Goal: Task Accomplishment & Management: Use online tool/utility

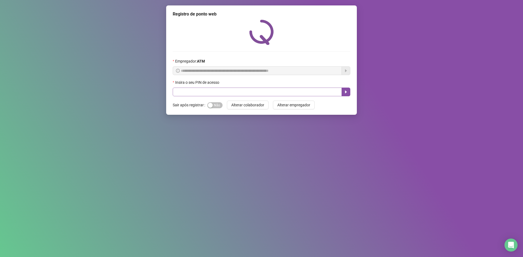
click at [235, 92] on input "text" at bounding box center [257, 92] width 169 height 9
click at [246, 87] on div "Insira o seu PIN de acesso" at bounding box center [262, 83] width 178 height 8
click at [252, 81] on div "Insira o seu PIN de acesso" at bounding box center [262, 83] width 178 height 8
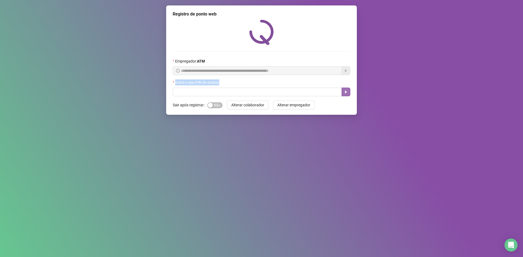
click at [346, 92] on icon "caret-right" at bounding box center [346, 92] width 2 height 3
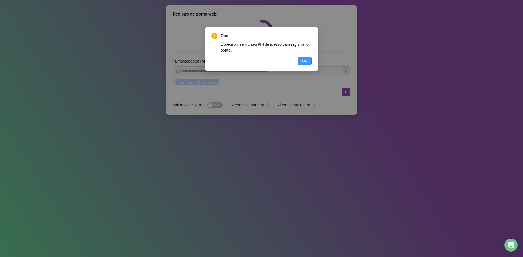
click at [305, 59] on span "OK" at bounding box center [304, 61] width 5 height 6
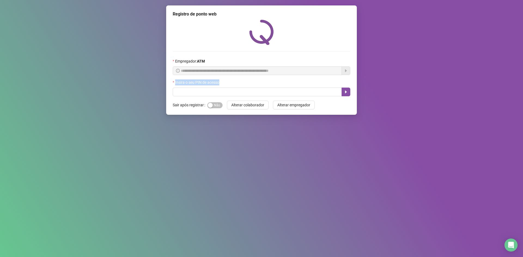
click at [341, 88] on button "button" at bounding box center [345, 92] width 9 height 9
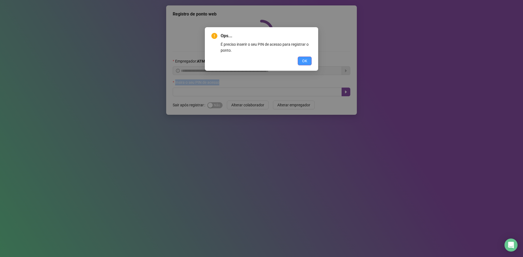
click at [305, 60] on span "OK" at bounding box center [304, 61] width 5 height 6
